Goal: Use online tool/utility: Utilize a website feature to perform a specific function

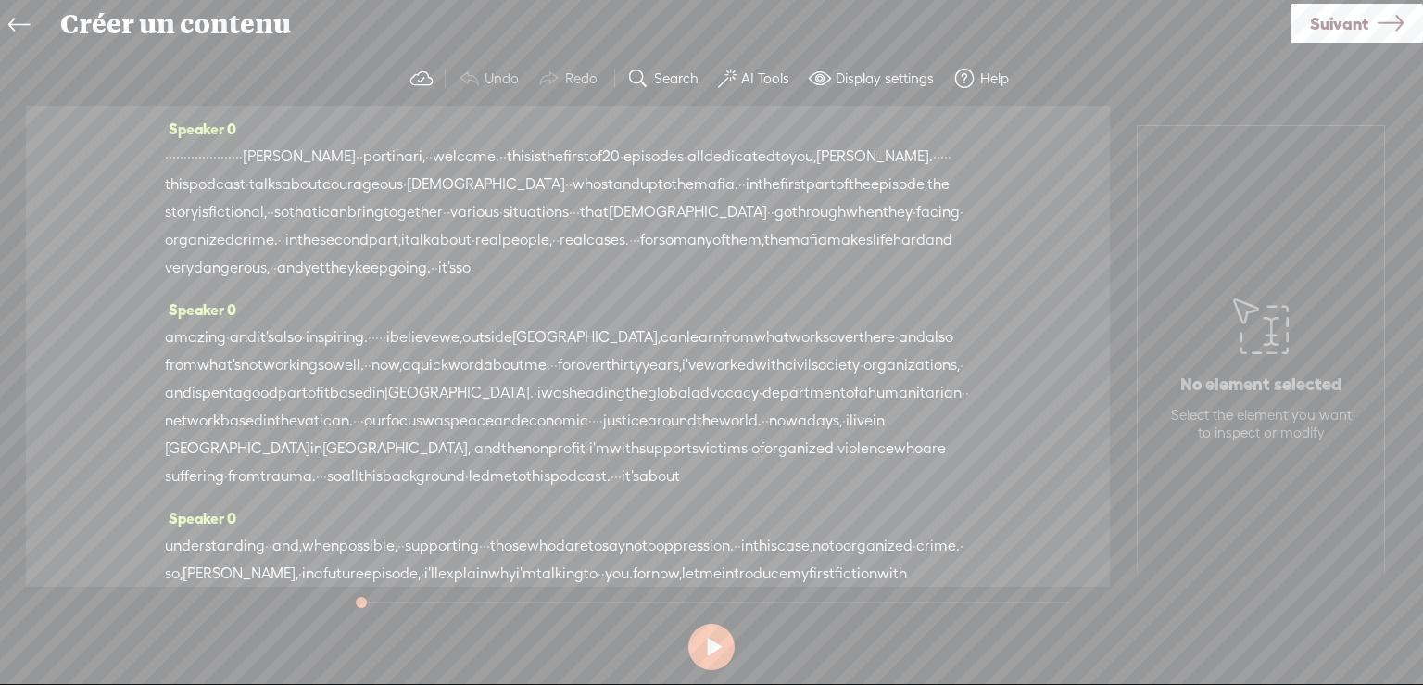
click at [720, 646] on button at bounding box center [711, 647] width 46 height 46
click at [714, 644] on button at bounding box center [711, 647] width 46 height 46
click at [671, 75] on label "Search" at bounding box center [676, 78] width 44 height 19
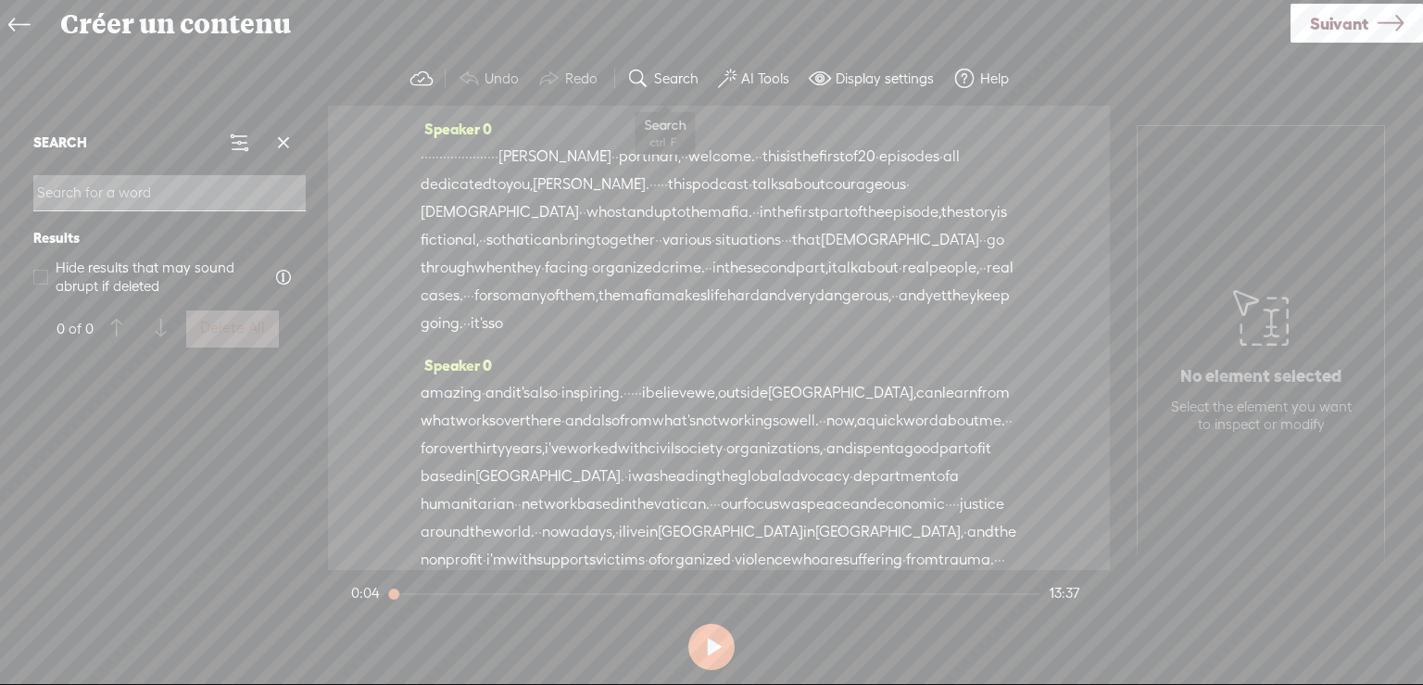
click at [671, 75] on label "Search" at bounding box center [676, 78] width 44 height 19
click at [755, 75] on label "AI Tools" at bounding box center [765, 78] width 48 height 19
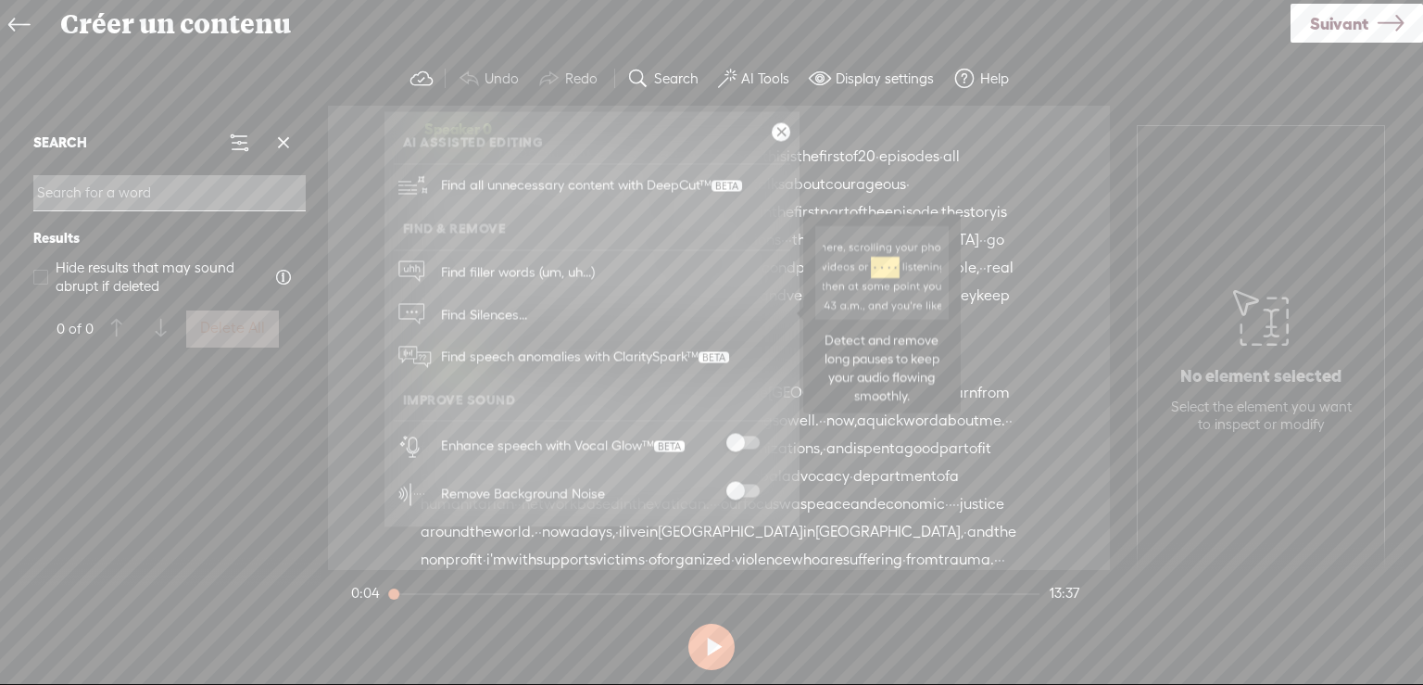
click at [615, 304] on link "Find Silences..." at bounding box center [592, 314] width 397 height 43
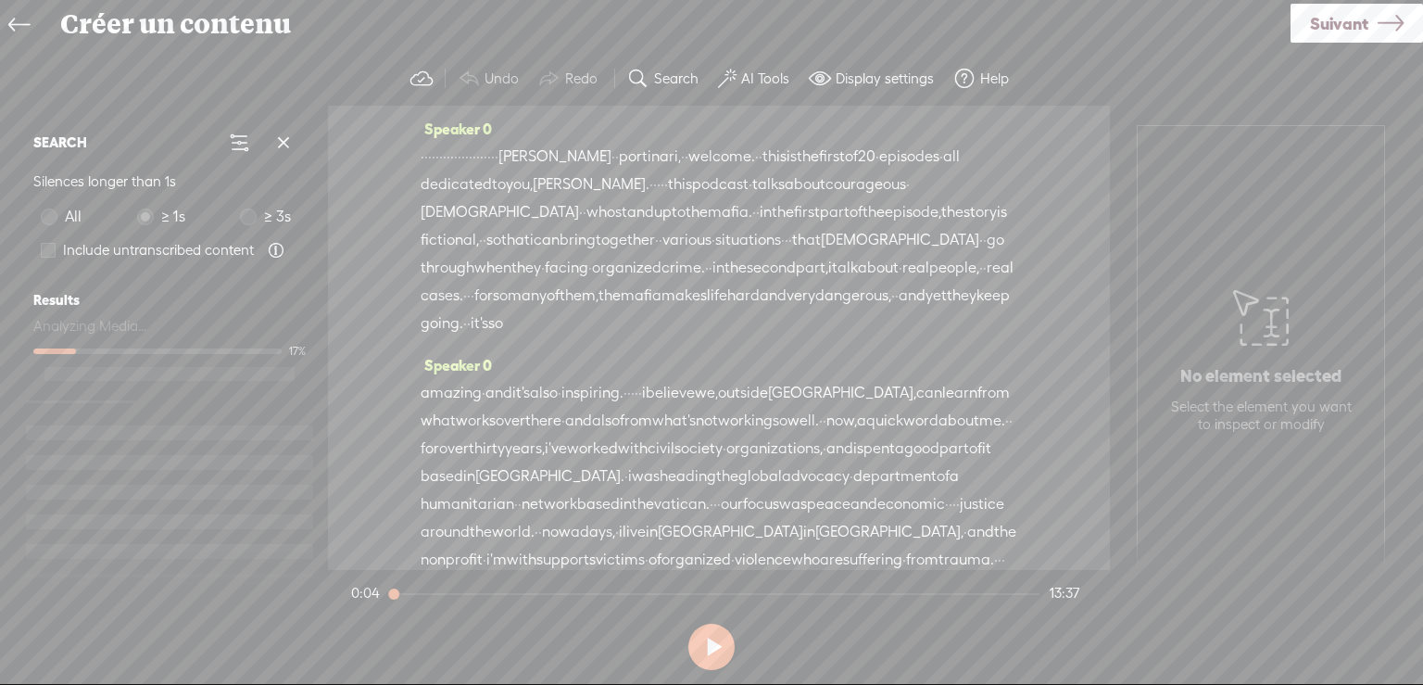
click at [755, 75] on label "AI Tools" at bounding box center [765, 78] width 48 height 19
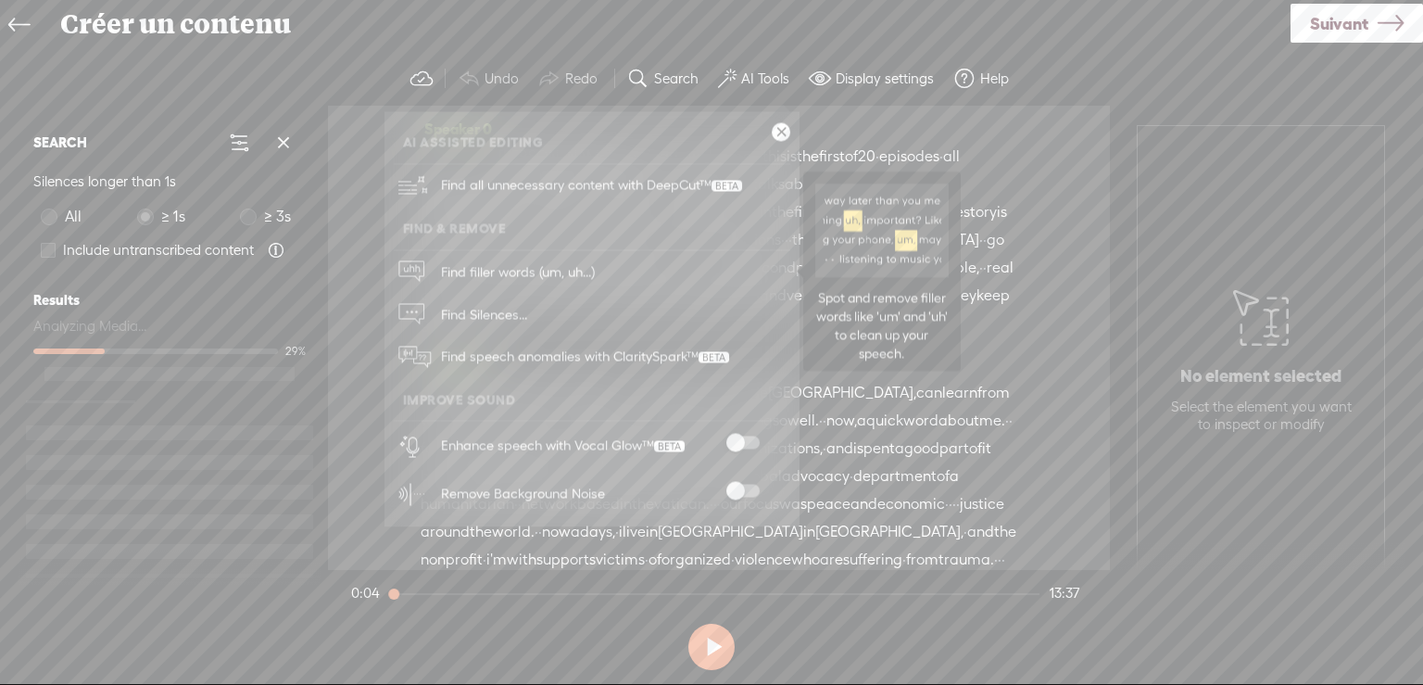
click at [512, 268] on span "Find filler words (um, uh...)" at bounding box center [518, 272] width 167 height 42
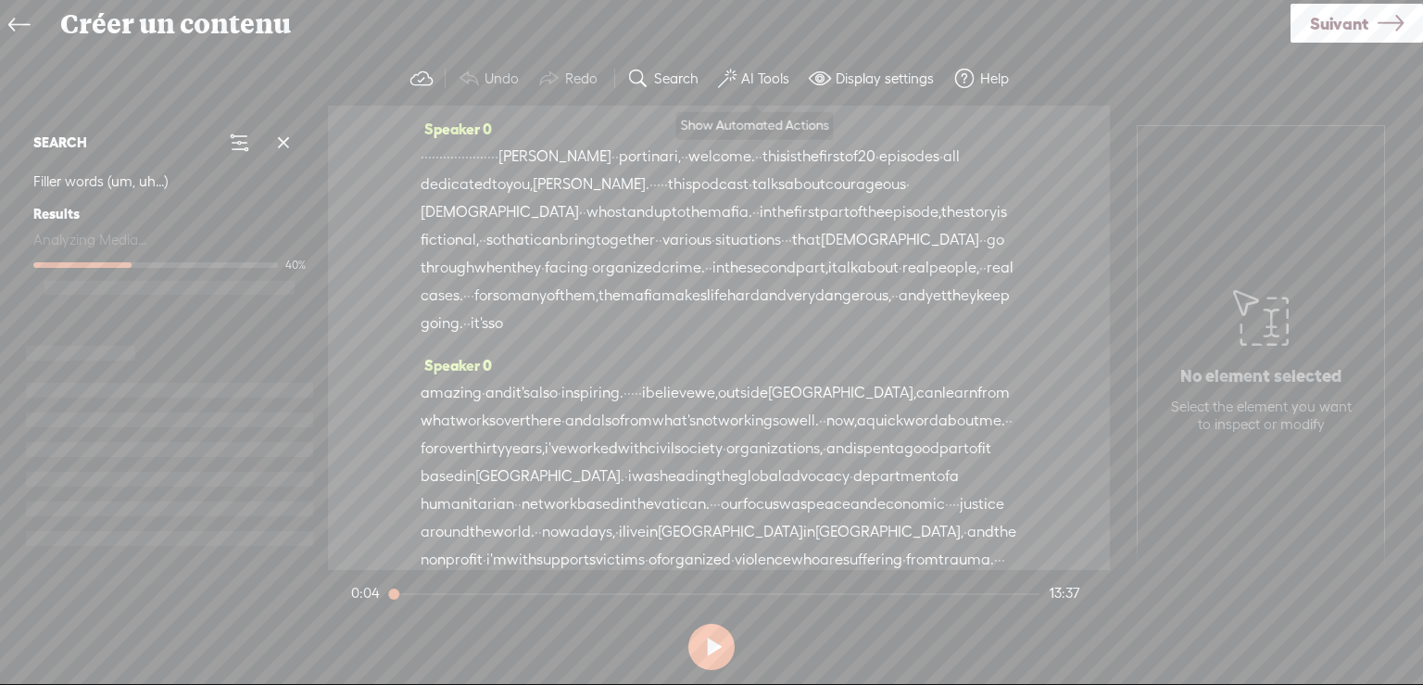
click at [757, 75] on label "AI Tools" at bounding box center [765, 78] width 48 height 19
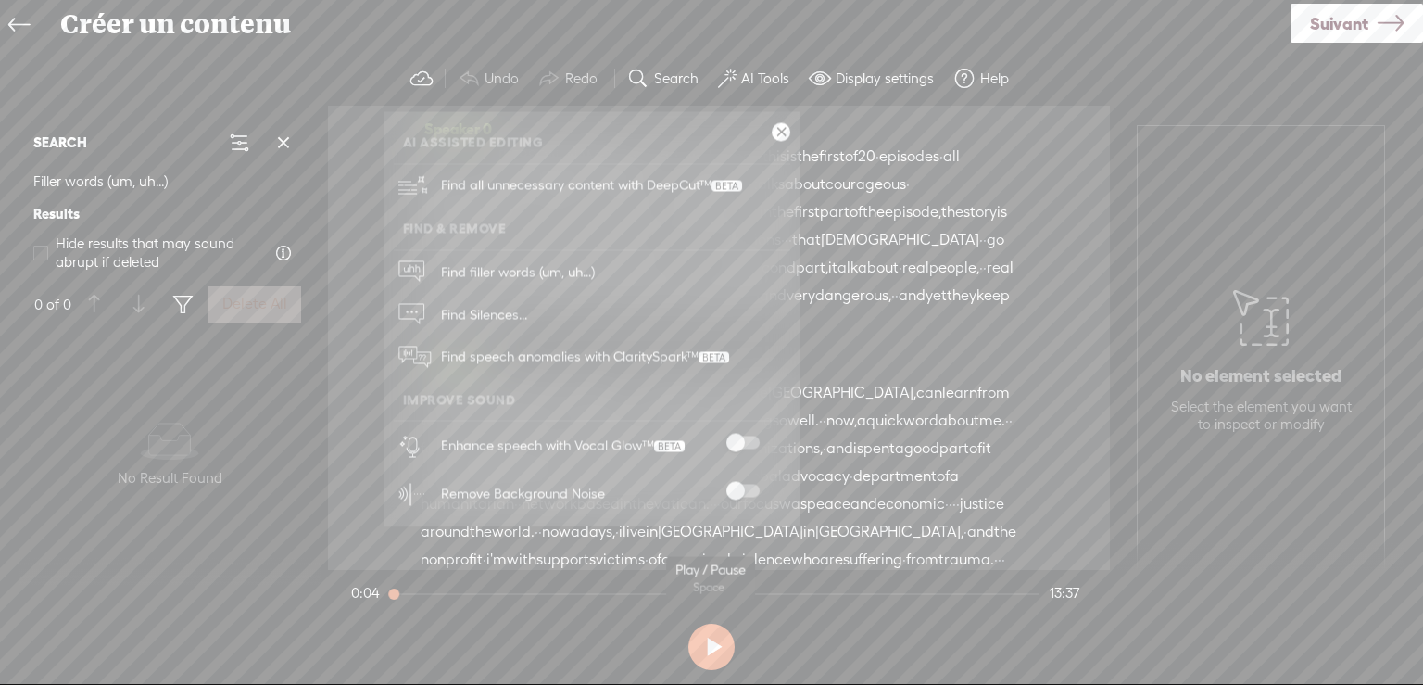
click at [713, 642] on button at bounding box center [711, 647] width 46 height 46
click at [777, 131] on link at bounding box center [781, 132] width 19 height 19
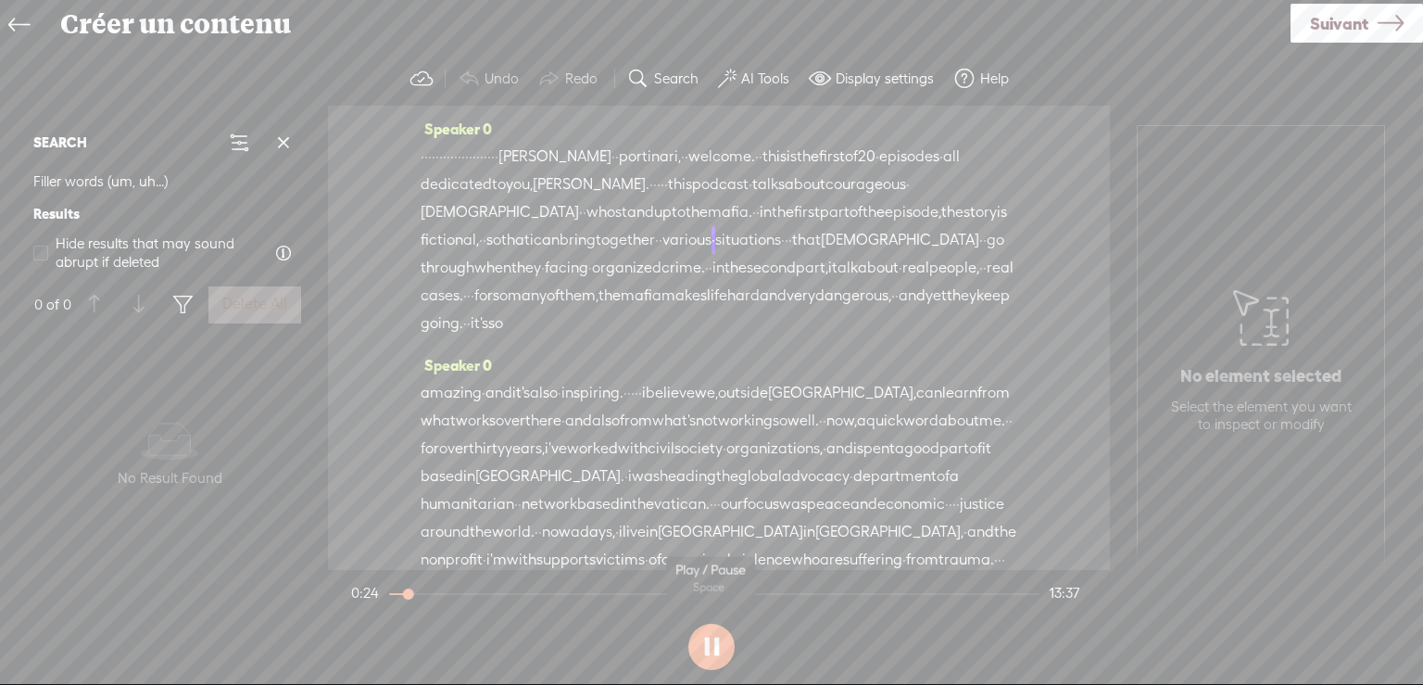
click at [719, 648] on button at bounding box center [711, 647] width 46 height 46
click at [750, 74] on label "AI Tools" at bounding box center [765, 78] width 48 height 19
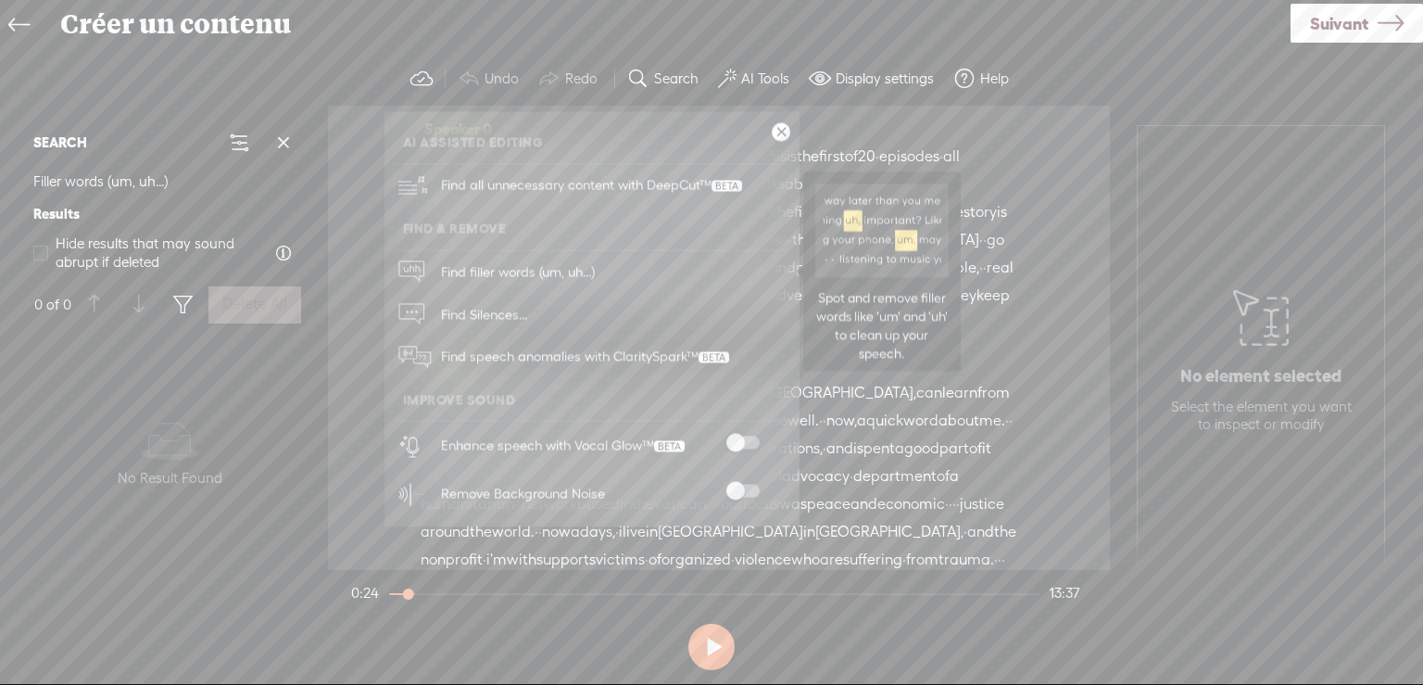
click at [487, 266] on span "Find filler words (um, uh...)" at bounding box center [518, 272] width 167 height 42
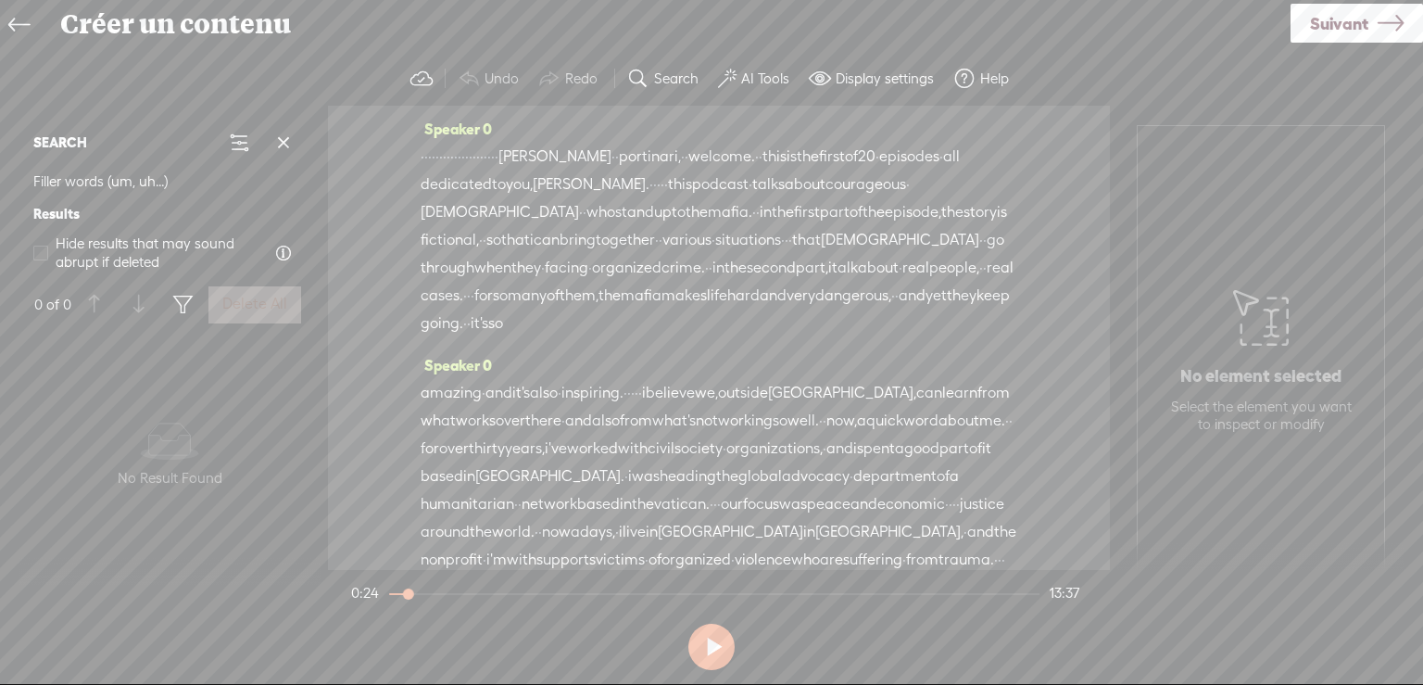
click at [773, 79] on label "AI Tools" at bounding box center [765, 78] width 48 height 19
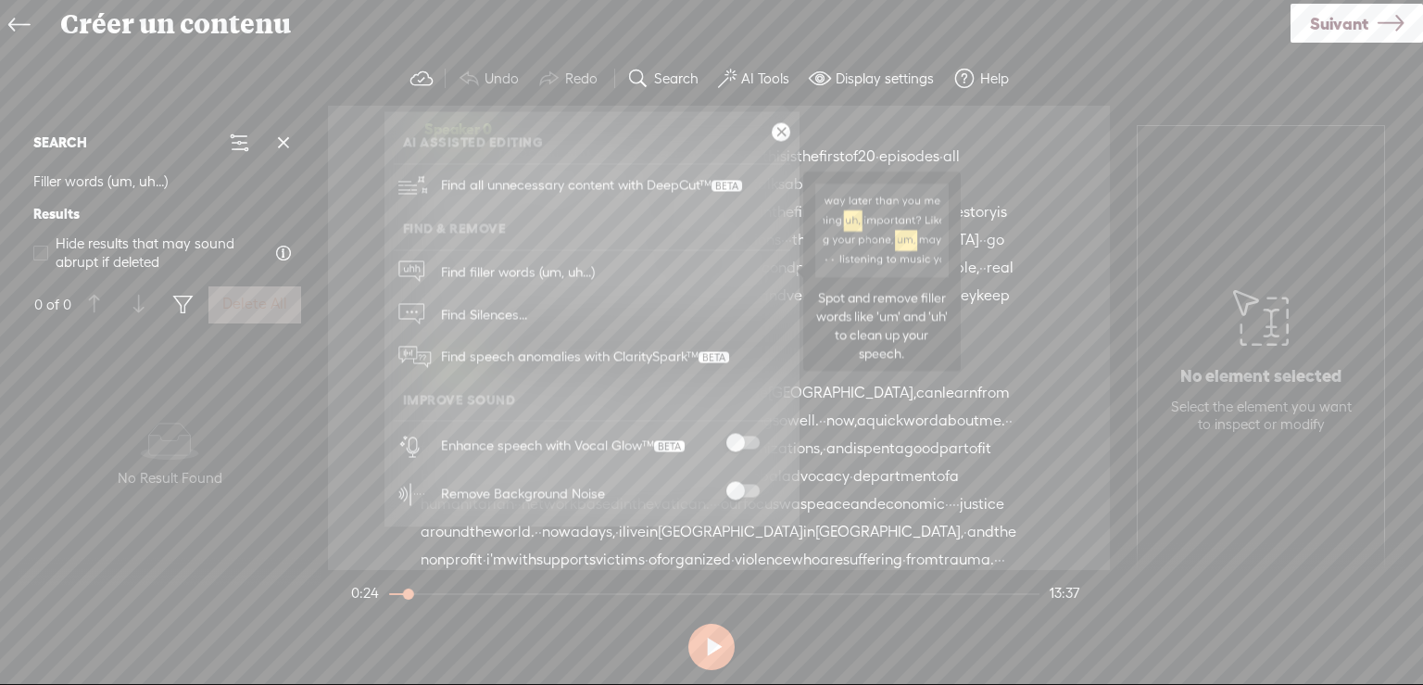
click at [713, 268] on link "Find filler words (um, uh...)" at bounding box center [592, 271] width 397 height 43
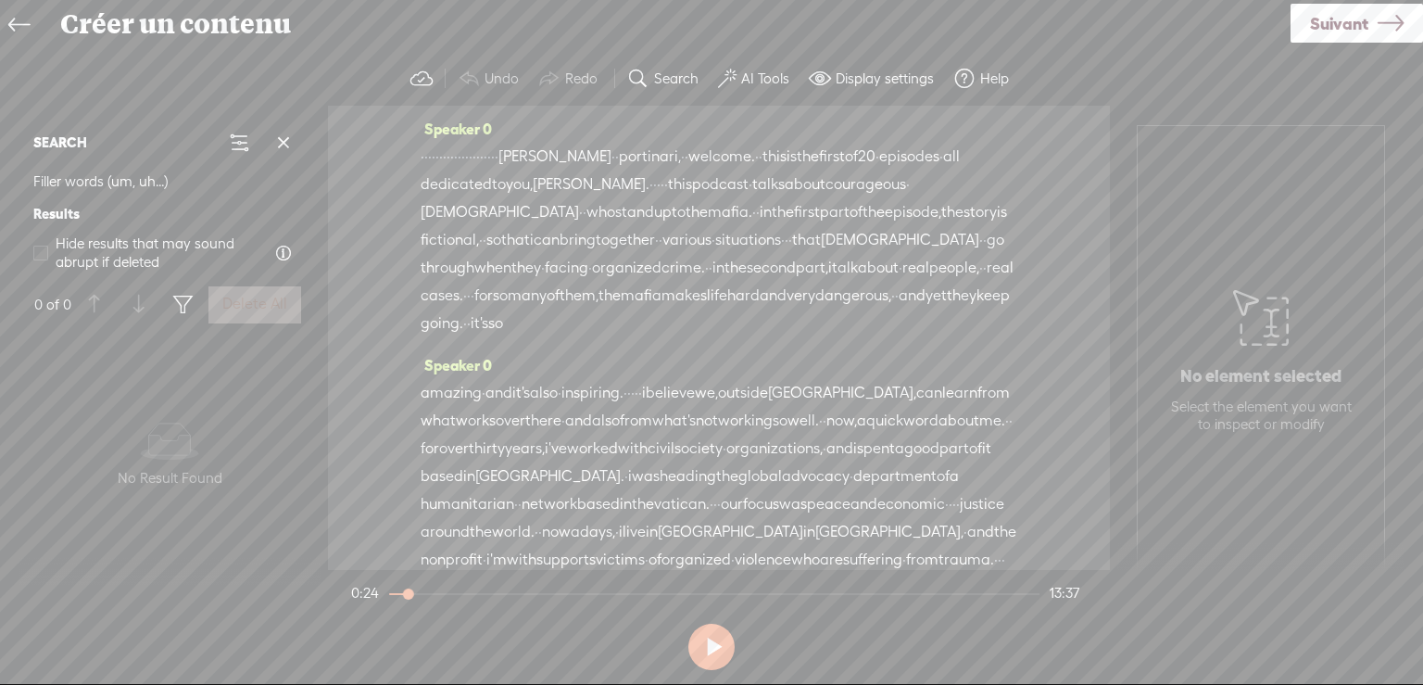
click at [752, 77] on label "AI Tools" at bounding box center [765, 78] width 48 height 19
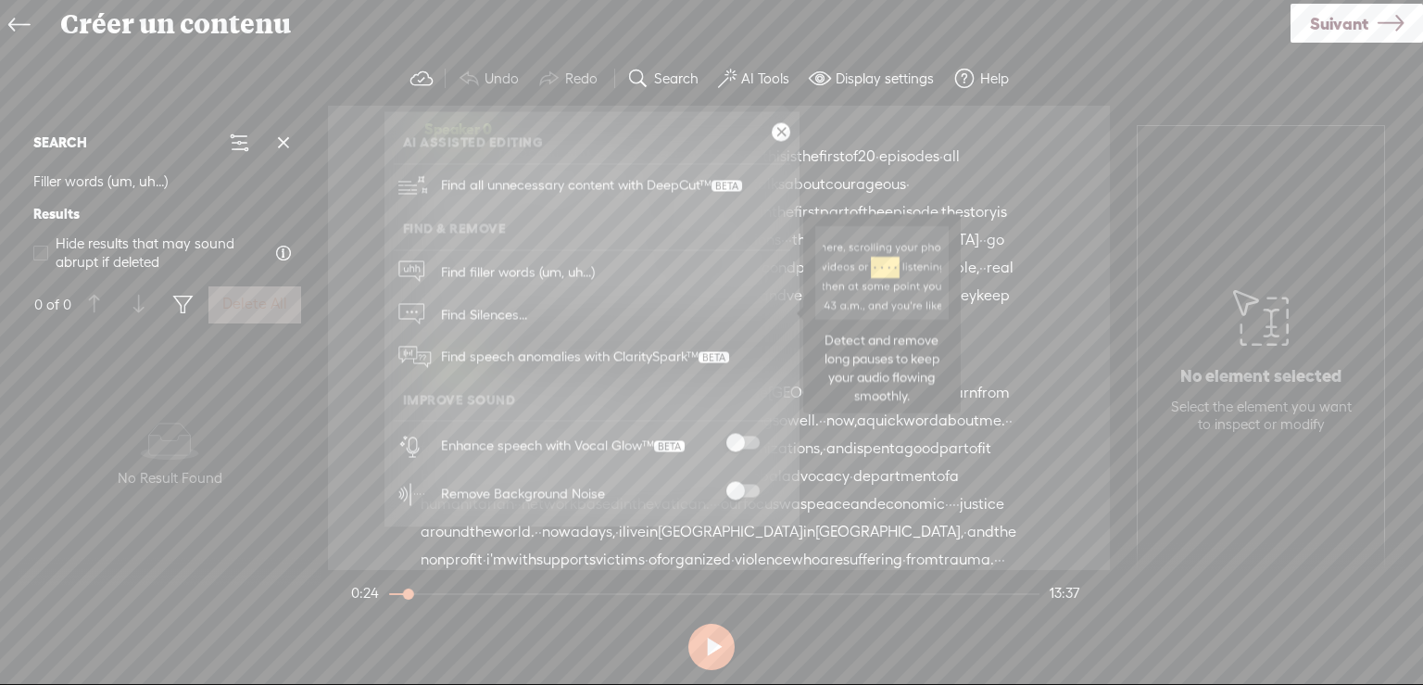
click at [491, 307] on span "Find Silences..." at bounding box center [484, 315] width 99 height 42
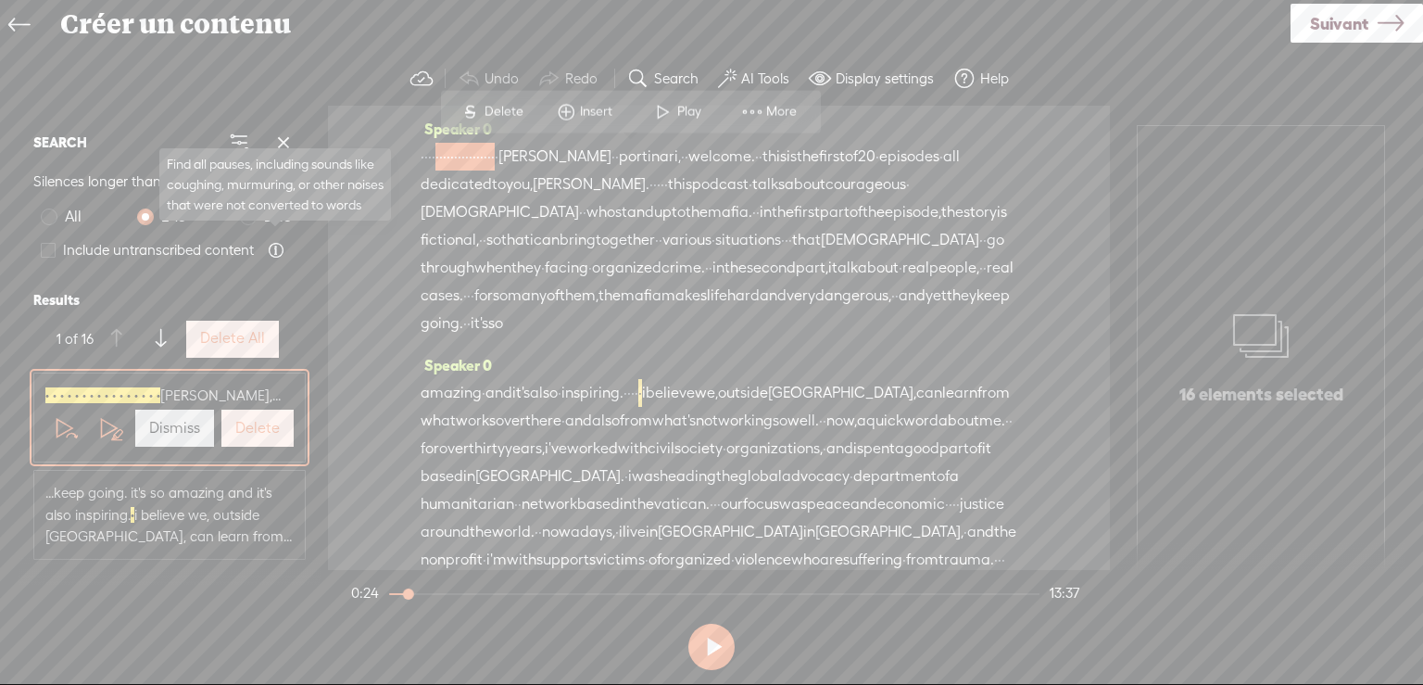
click at [277, 246] on span "Find all pauses, including sounds like coughing, murmuring, or other noises tha…" at bounding box center [276, 250] width 17 height 17
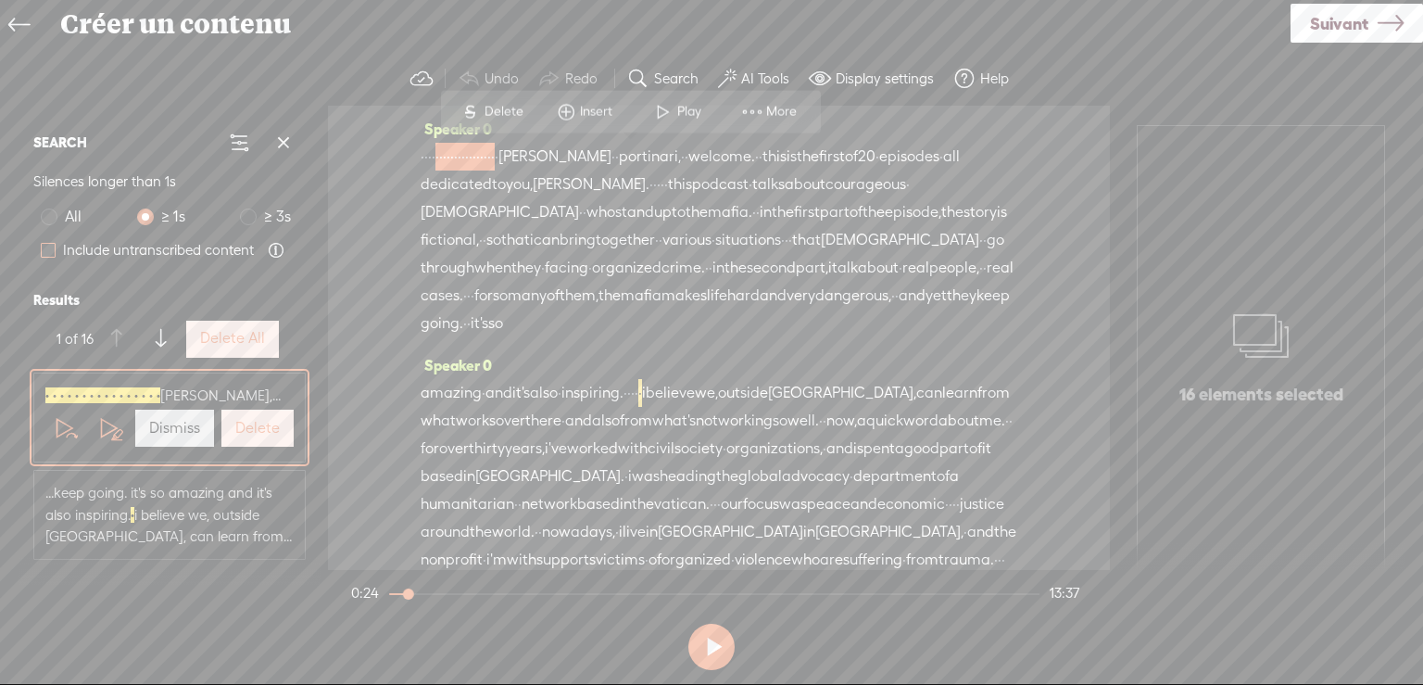
click at [49, 249] on span at bounding box center [48, 250] width 15 height 15
click at [49, 249] on input "Include untranscribed content" at bounding box center [48, 250] width 15 height 15
checkbox input "true"
click at [967, 76] on span at bounding box center [964, 79] width 22 height 22
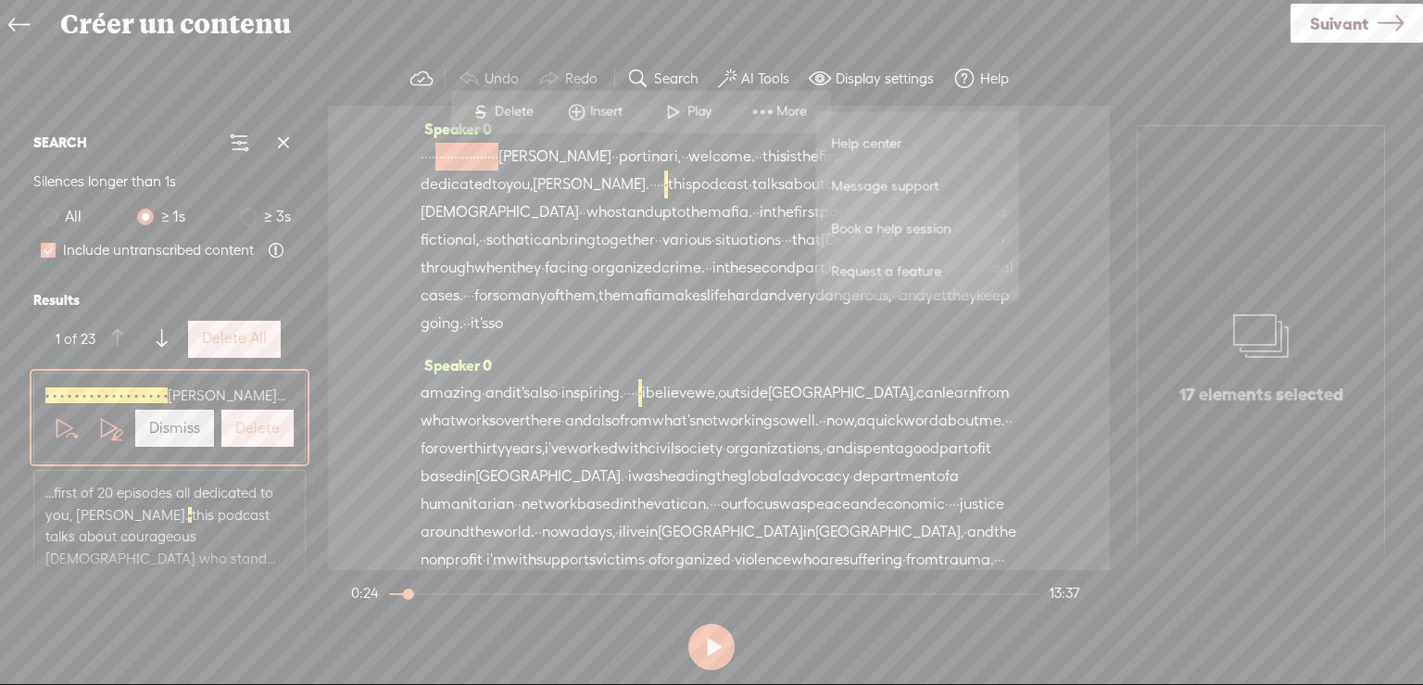
click at [887, 138] on span "Help center" at bounding box center [866, 142] width 83 height 42
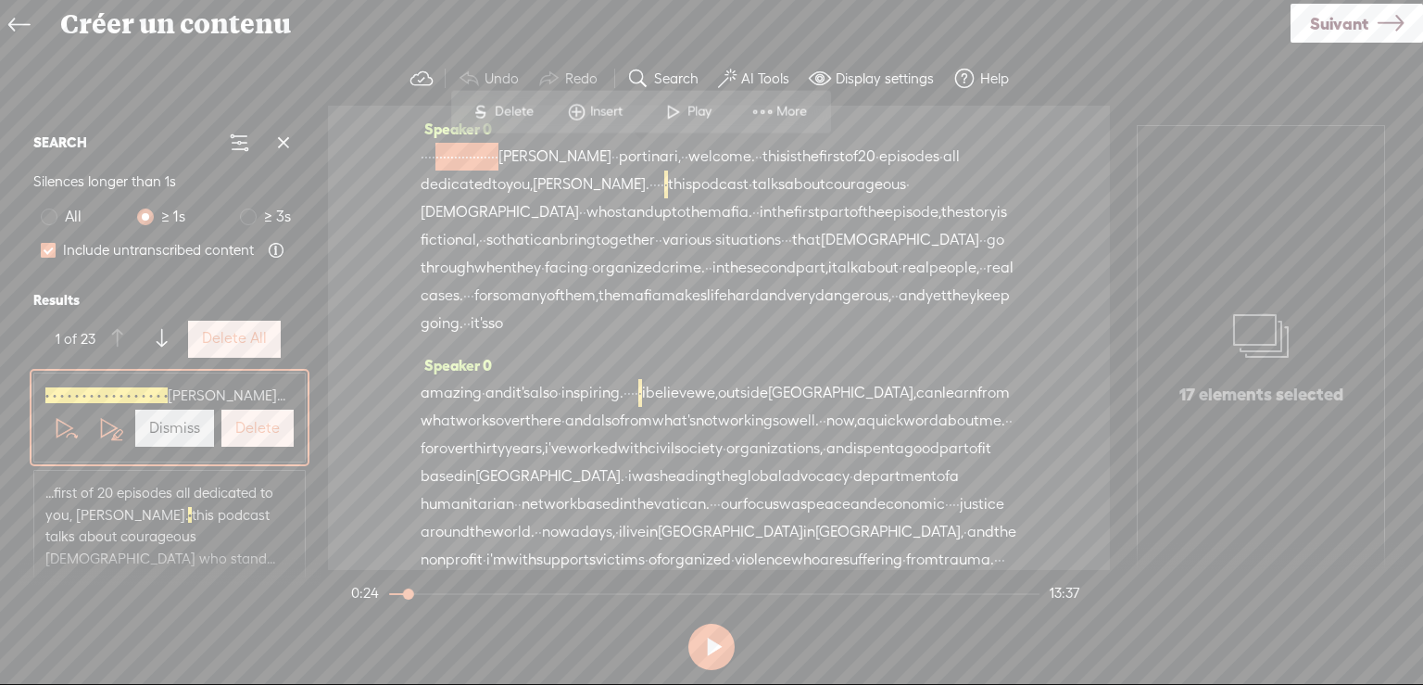
click at [671, 108] on span at bounding box center [674, 111] width 28 height 33
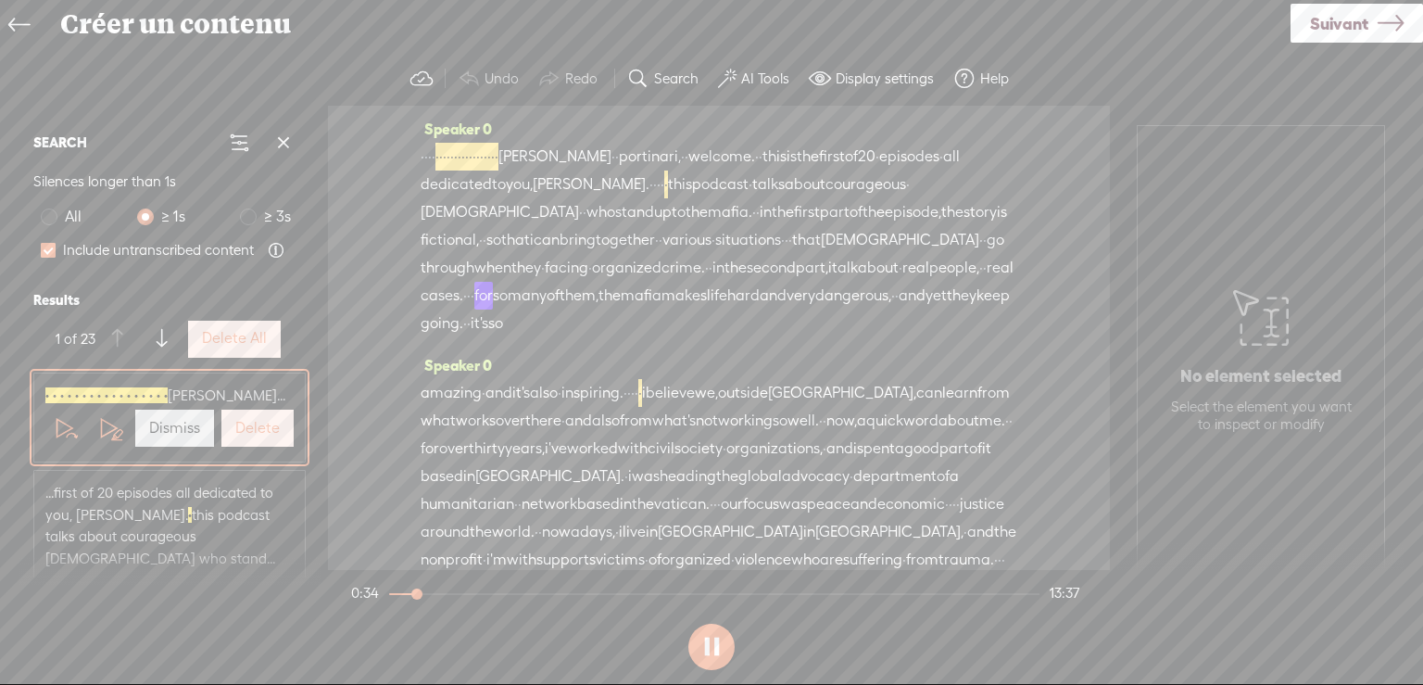
click at [712, 647] on button at bounding box center [711, 647] width 46 height 46
click at [716, 643] on button at bounding box center [711, 647] width 46 height 46
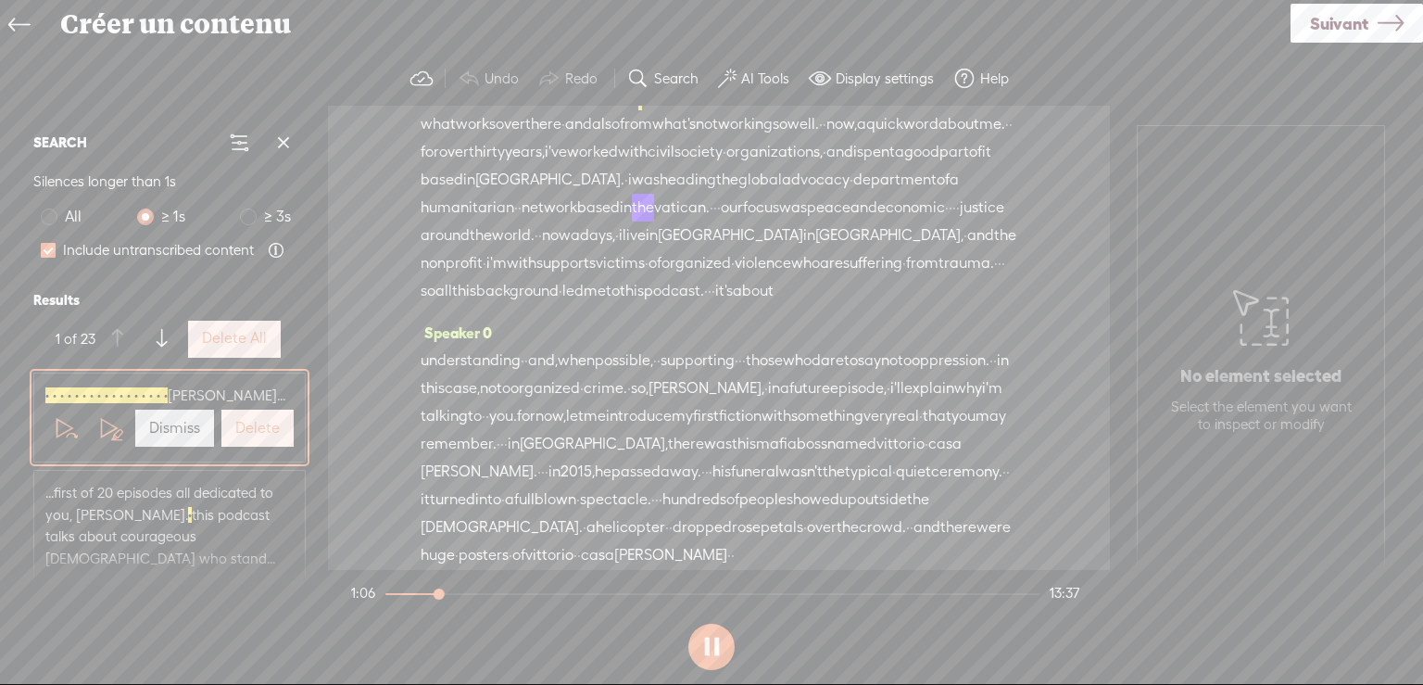
scroll to position [356, 0]
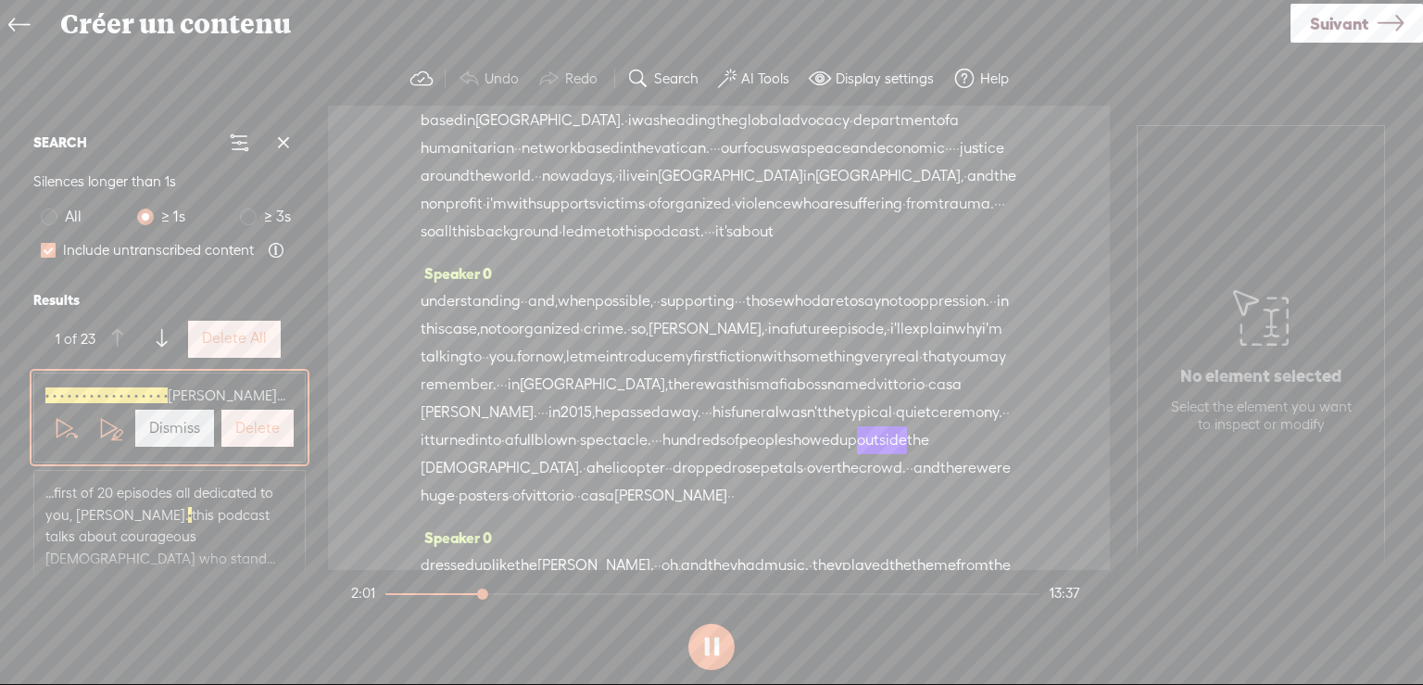
click at [712, 644] on button at bounding box center [711, 647] width 46 height 46
